Goal: Obtain resource: Obtain resource

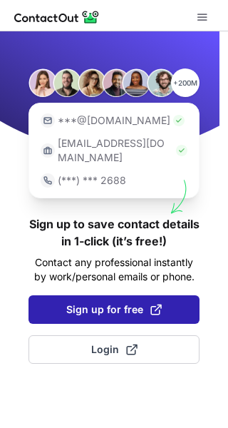
click at [118, 295] on button "Sign up for free" at bounding box center [114, 309] width 171 height 29
click at [119, 302] on button "Sign up for free" at bounding box center [114, 309] width 171 height 29
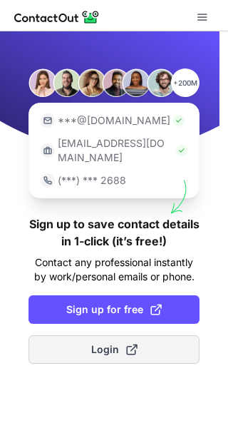
click at [123, 342] on span "Login" at bounding box center [114, 349] width 46 height 14
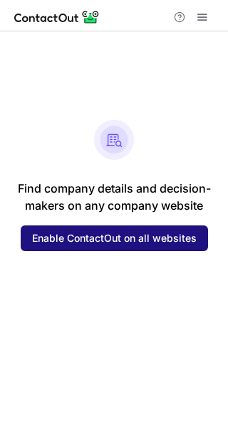
click at [106, 233] on span "Enable ContactOut on all websites" at bounding box center [114, 238] width 165 height 11
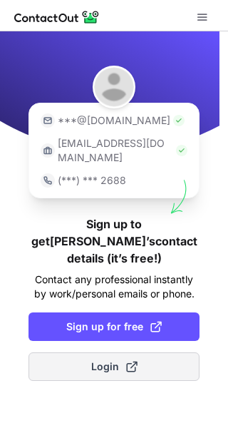
click at [133, 361] on span at bounding box center [131, 366] width 11 height 11
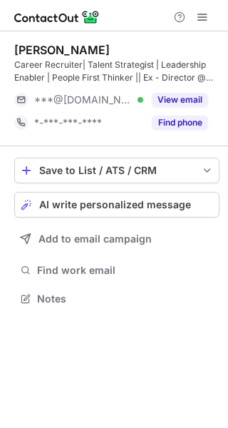
scroll to position [288, 228]
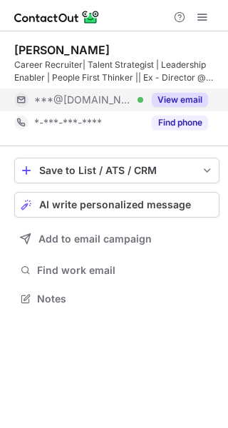
click at [179, 102] on button "View email" at bounding box center [180, 100] width 56 height 14
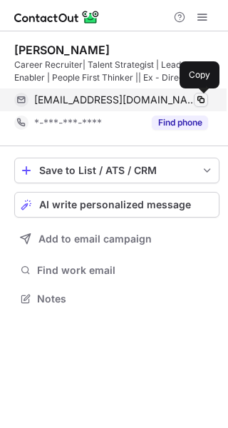
click at [201, 104] on span at bounding box center [200, 99] width 11 height 11
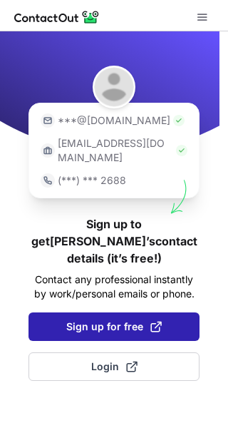
click at [153, 321] on span at bounding box center [155, 326] width 11 height 11
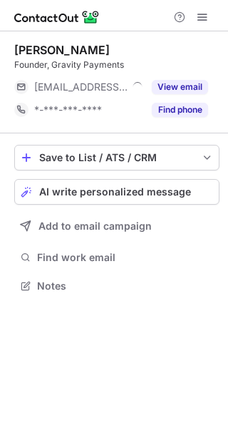
scroll to position [6, 7]
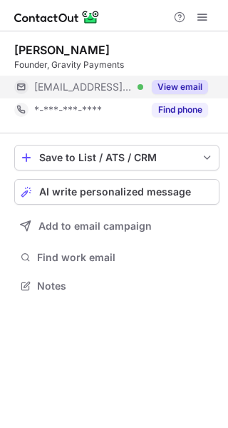
click at [181, 91] on button "View email" at bounding box center [180, 87] width 56 height 14
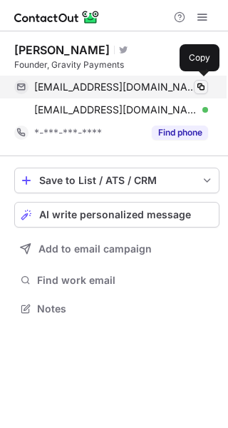
scroll to position [298, 228]
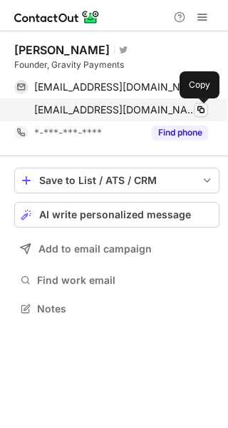
click at [205, 106] on span at bounding box center [200, 109] width 11 height 11
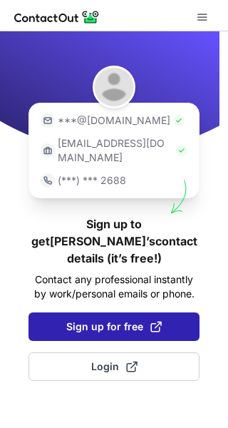
click at [120, 320] on span "Sign up for free" at bounding box center [114, 327] width 96 height 14
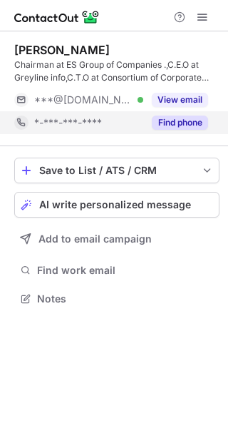
scroll to position [288, 228]
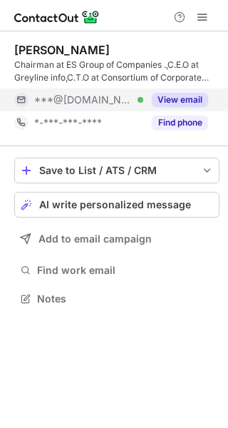
click at [189, 101] on button "View email" at bounding box center [180, 100] width 56 height 14
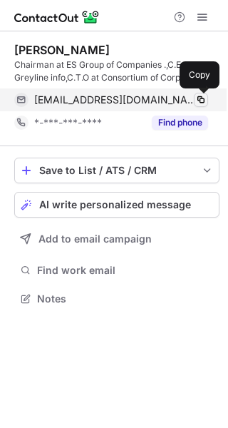
click at [202, 99] on span at bounding box center [200, 99] width 11 height 11
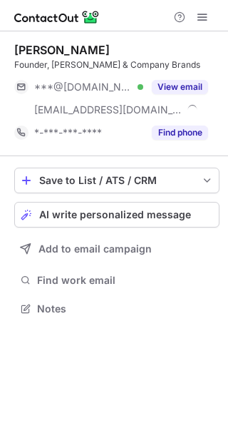
scroll to position [298, 228]
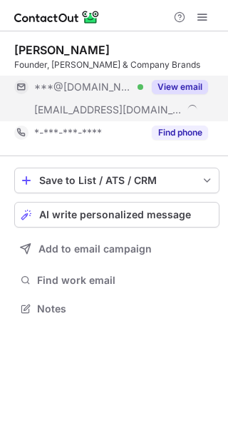
click at [176, 87] on button "View email" at bounding box center [180, 87] width 56 height 14
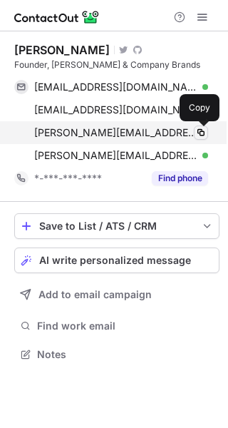
click at [199, 132] on span at bounding box center [200, 132] width 11 height 11
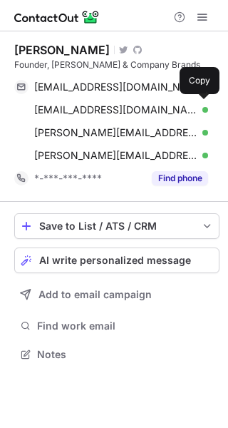
scroll to position [344, 228]
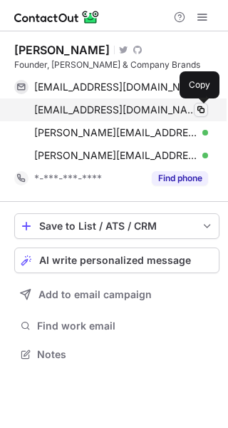
click at [204, 108] on span at bounding box center [200, 109] width 11 height 11
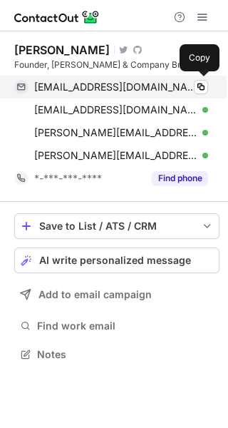
scroll to position [344, 228]
click at [198, 81] on span at bounding box center [200, 86] width 11 height 11
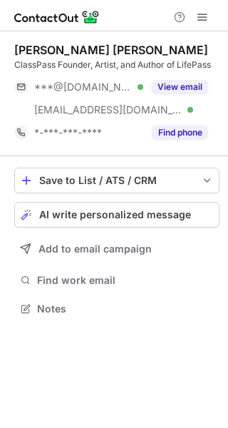
scroll to position [298, 228]
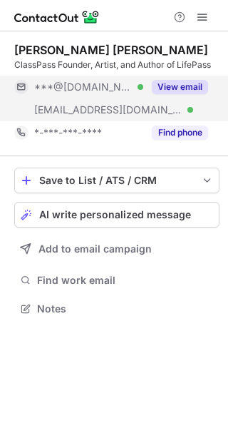
click at [189, 82] on button "View email" at bounding box center [180, 87] width 56 height 14
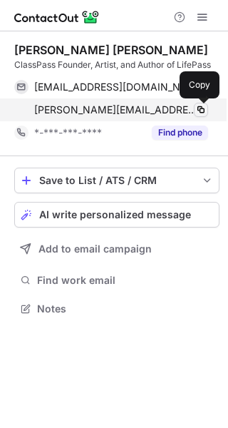
click at [203, 109] on span at bounding box center [200, 109] width 11 height 11
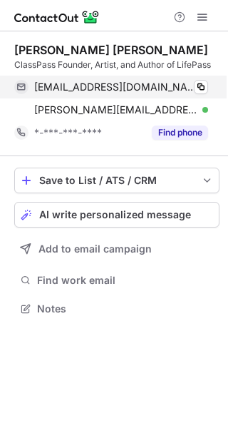
scroll to position [298, 228]
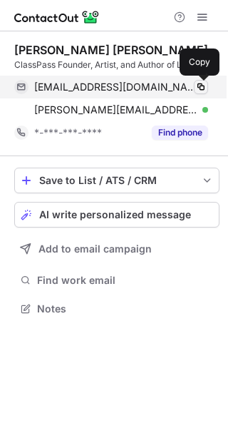
click at [203, 81] on span at bounding box center [200, 86] width 11 height 11
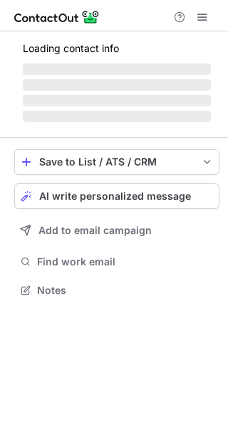
scroll to position [6, 7]
